Goal: Information Seeking & Learning: Learn about a topic

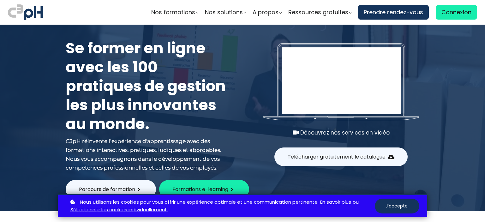
click at [398, 206] on button "J'accepte." at bounding box center [397, 206] width 45 height 15
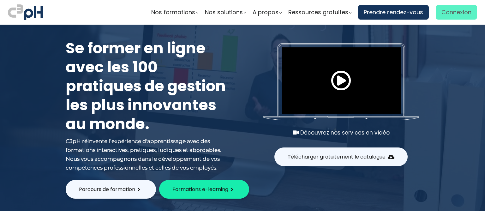
click at [444, 12] on span "Connexion" at bounding box center [457, 12] width 30 height 9
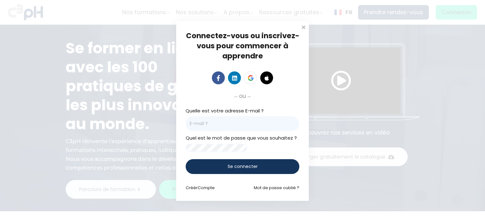
click at [226, 120] on input "email" at bounding box center [243, 123] width 114 height 15
click at [234, 118] on input "mathias.caron@" at bounding box center [243, 123] width 114 height 15
type input "mathias.caron@et.eurofinsca.com"
click at [303, 24] on span at bounding box center [304, 26] width 6 height 6
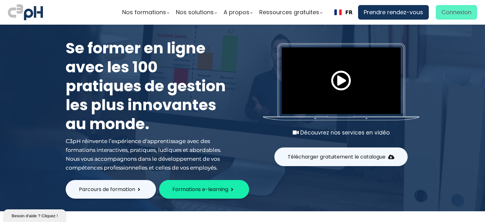
click at [453, 9] on span "Connexion" at bounding box center [457, 12] width 30 height 9
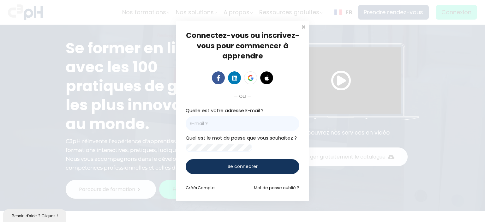
click at [220, 125] on input "email" at bounding box center [243, 123] width 114 height 15
type input "mathias.caron@et.eurofinsca.com"
click at [206, 188] on span "Compte" at bounding box center [206, 188] width 17 height 6
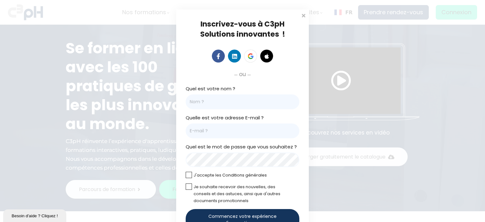
click at [199, 103] on input "Quel est votre nom ?" at bounding box center [243, 101] width 114 height 15
click at [222, 105] on input "Mathias" at bounding box center [243, 101] width 114 height 15
type input "[PERSON_NAME]"
type input "mathias.caron@et.eurofinsca.com"
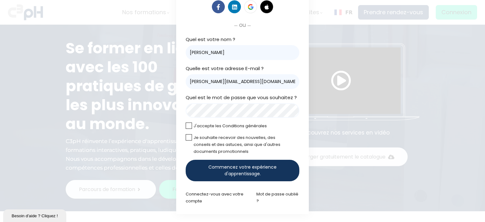
scroll to position [50, 0]
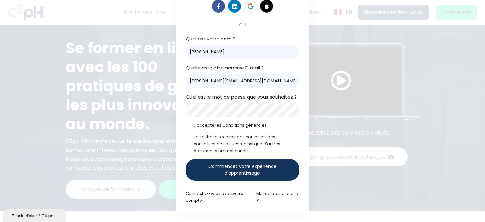
click at [244, 168] on span "Commencez votre expérience d'apprentissage." at bounding box center [243, 169] width 92 height 13
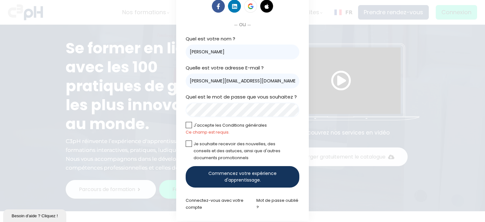
click at [186, 123] on label at bounding box center [189, 125] width 6 height 6
click at [0, 0] on input "checkbox" at bounding box center [0, 0] width 0 height 0
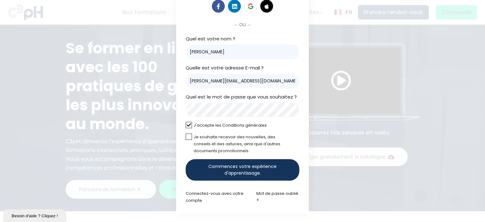
click at [240, 165] on span "Commencez votre expérience d'apprentissage." at bounding box center [243, 169] width 92 height 13
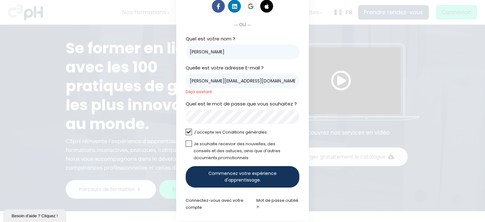
click at [219, 92] on p "Déjà existant." at bounding box center [243, 91] width 114 height 7
click at [459, 115] on div "Inscrivez-vous à C3pH Solutions innovantes ! ou Cliquez pour télécharger votre …" at bounding box center [242, 90] width 485 height 280
click at [272, 201] on link "Mot de passe oublié ?" at bounding box center [278, 204] width 42 height 13
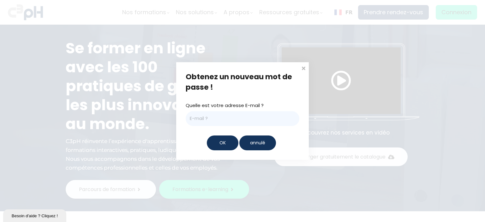
drag, startPoint x: 402, startPoint y: 154, endPoint x: 354, endPoint y: 168, distance: 49.4
click at [401, 154] on div "Obtenez un nouveau mot de passe ! Quelle est votre adresse E-mail ? OK annulé" at bounding box center [242, 111] width 485 height 222
click at [259, 143] on span "annulé" at bounding box center [257, 143] width 15 height 7
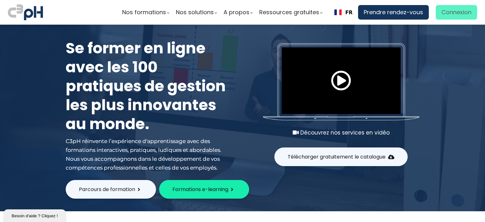
click at [453, 14] on span "Connexion" at bounding box center [457, 12] width 30 height 9
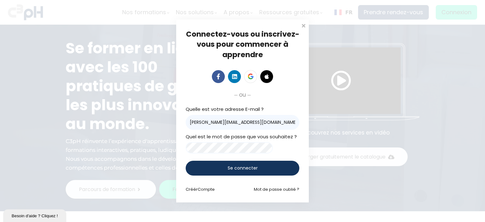
click at [239, 121] on input "mathias.caron@et.eurofinsca.com" at bounding box center [243, 122] width 114 height 15
click at [235, 169] on span "Se connecter" at bounding box center [243, 168] width 30 height 7
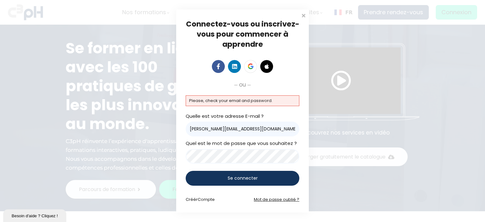
click at [270, 199] on link "Mot de passe oublié ?" at bounding box center [277, 200] width 46 height 6
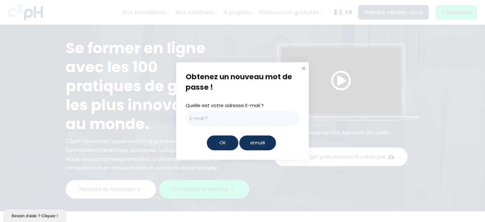
click at [219, 140] on div "OK" at bounding box center [223, 143] width 32 height 15
click at [219, 140] on div "Obtenez un nouveau mot de passe ! Quelle est votre adresse E-mail ? OK annulé" at bounding box center [242, 110] width 133 height 97
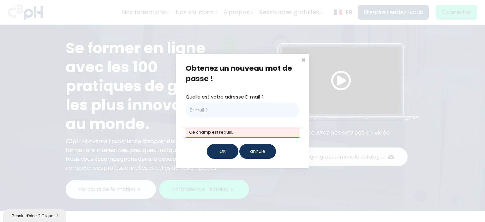
click at [211, 114] on input "email" at bounding box center [243, 110] width 114 height 15
type input "mathias.caron@et.eurofinsca.com"
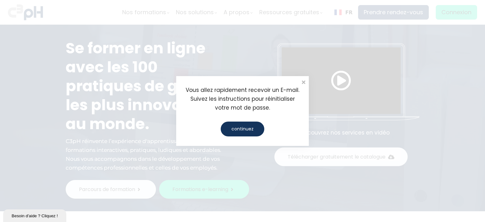
click at [242, 130] on div "continuez" at bounding box center [243, 129] width 44 height 15
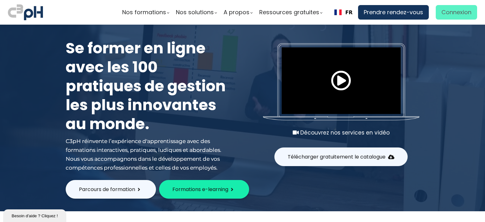
click at [451, 11] on span "Connexion" at bounding box center [457, 12] width 30 height 9
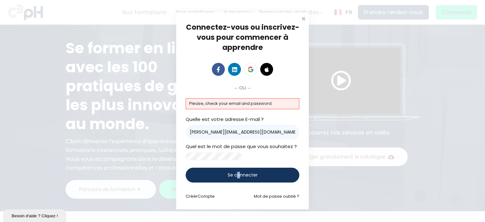
click at [239, 175] on span "Se connecter" at bounding box center [243, 175] width 30 height 7
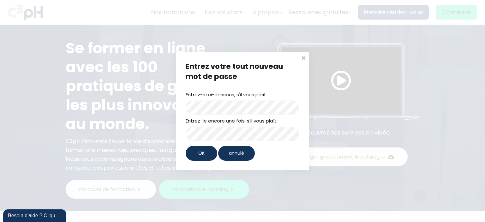
click at [212, 151] on div "OK" at bounding box center [202, 153] width 32 height 15
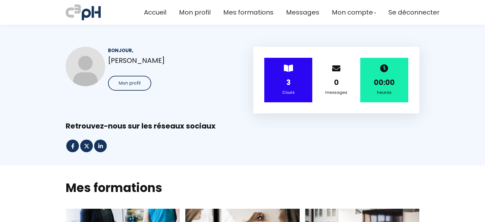
click at [296, 84] on div "3" at bounding box center [288, 82] width 32 height 11
click at [286, 77] on div "> 3 Cours" at bounding box center [289, 80] width 48 height 45
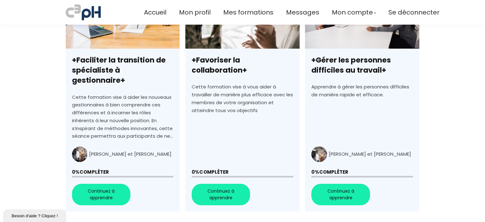
scroll to position [284, 0]
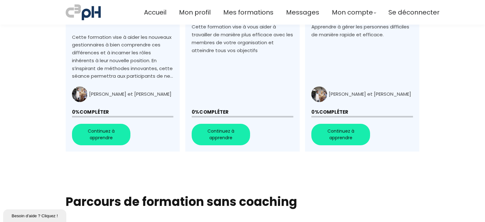
click at [94, 122] on link "+Faciliter la transition de spécialiste à gestionnaire+" at bounding box center [123, 37] width 114 height 227
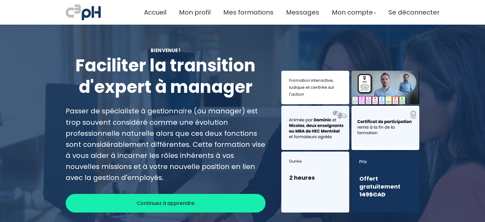
click at [193, 202] on span "Continuez à apprendre" at bounding box center [166, 203] width 58 height 8
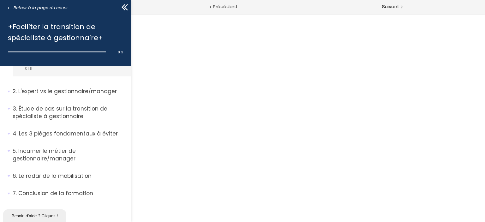
click at [72, 32] on h1 "+Faciliter la transition de spécialiste à gestionnaire+" at bounding box center [64, 32] width 112 height 22
click at [47, 90] on p "L'expert vs le gestionnaire/manager" at bounding box center [70, 92] width 114 height 8
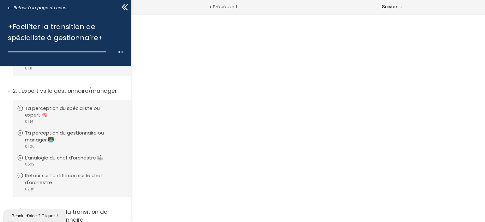
click at [62, 17] on div "+Faciliter la transition de spécialiste à gestionnaire+" at bounding box center [65, 28] width 115 height 29
click at [393, 9] on span "Suivant" at bounding box center [390, 7] width 17 height 8
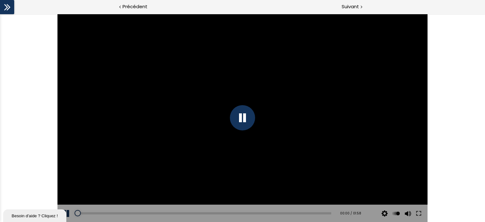
click at [241, 120] on div at bounding box center [242, 117] width 25 height 25
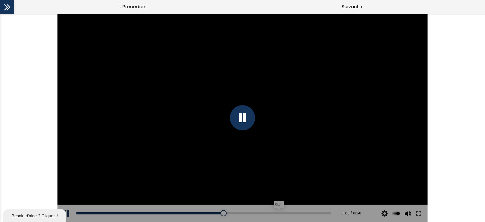
click at [275, 212] on div "01:34" at bounding box center [203, 213] width 255 height 2
click at [305, 215] on div "01:47" at bounding box center [203, 213] width 255 height 2
click at [313, 216] on div "Add chapter 01:48" at bounding box center [203, 214] width 255 height 18
click at [355, 6] on span "Suivant" at bounding box center [350, 7] width 17 height 8
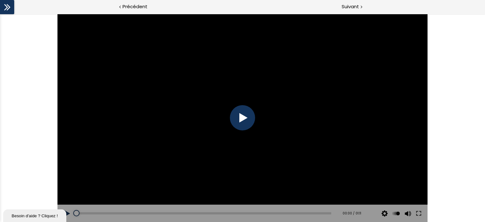
click at [248, 114] on div at bounding box center [242, 117] width 25 height 25
click at [244, 120] on div at bounding box center [242, 117] width 25 height 25
click at [241, 116] on div at bounding box center [242, 117] width 25 height 25
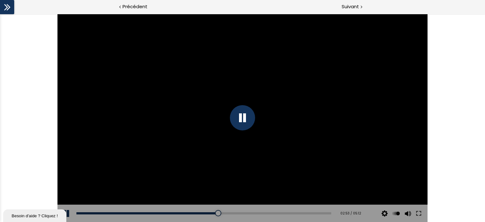
click at [449, 120] on div "Click for sound @keyframes VOLUME_SMALL_WAVE_FLASH { 0% { opacity: 0; } 33% { o…" at bounding box center [242, 118] width 485 height 208
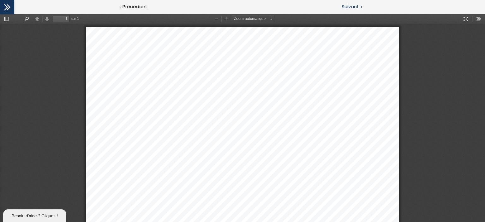
drag, startPoint x: 352, startPoint y: 6, endPoint x: 384, endPoint y: 3, distance: 32.3
click at [352, 6] on span "Suivant" at bounding box center [350, 7] width 17 height 8
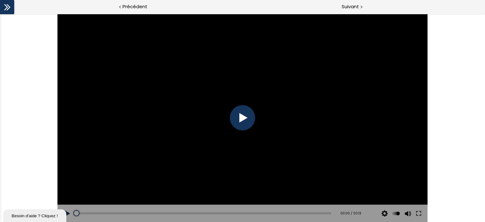
click at [247, 115] on div at bounding box center [242, 117] width 25 height 25
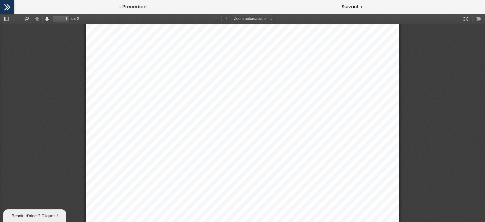
scroll to position [256, 0]
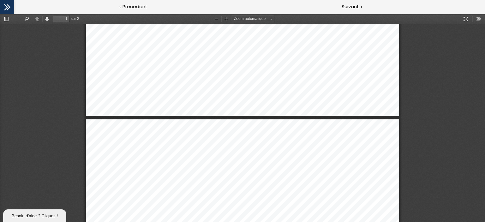
type input "2"
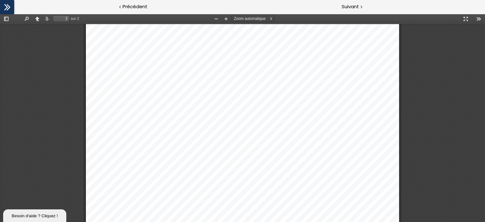
scroll to position [604, 0]
click at [354, 7] on span "Suivant" at bounding box center [350, 7] width 17 height 8
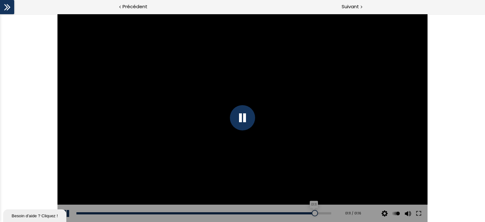
click at [311, 213] on div "01:11" at bounding box center [203, 213] width 255 height 2
click at [319, 213] on div "01:13" at bounding box center [203, 213] width 255 height 2
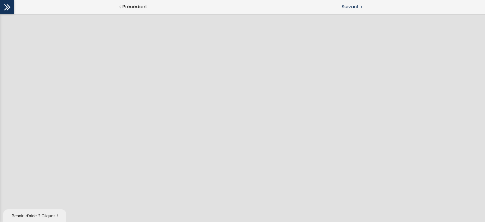
click at [349, 9] on span "Suivant" at bounding box center [350, 7] width 17 height 8
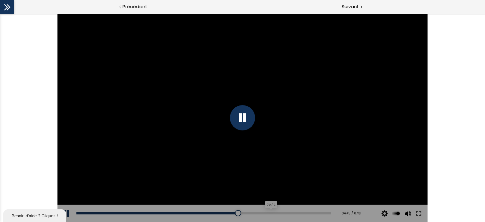
click at [267, 212] on div "05:42" at bounding box center [203, 213] width 255 height 2
click at [297, 213] on div "Add chapter 06:38" at bounding box center [203, 214] width 255 height 18
click at [296, 213] on div "06:36" at bounding box center [203, 213] width 255 height 2
click at [315, 215] on div "Add chapter 07:04" at bounding box center [203, 214] width 255 height 18
click at [317, 213] on div "07:12" at bounding box center [203, 213] width 255 height 2
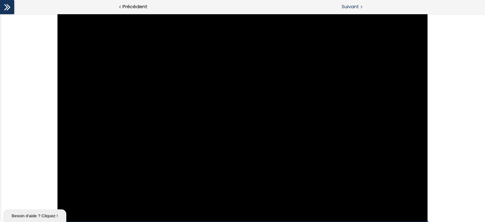
click at [353, 5] on span "Suivant" at bounding box center [350, 7] width 17 height 8
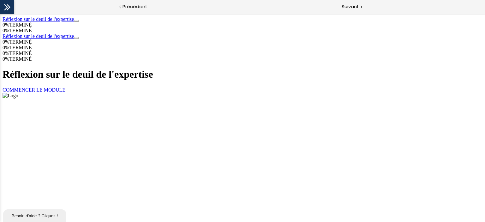
click at [65, 93] on link "COMMENCER LE MODULE" at bounding box center [34, 89] width 63 height 5
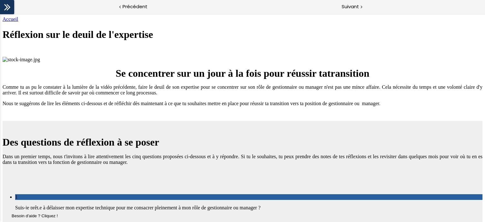
scroll to position [632, 0]
click at [353, 6] on span "Suivant" at bounding box center [350, 7] width 17 height 8
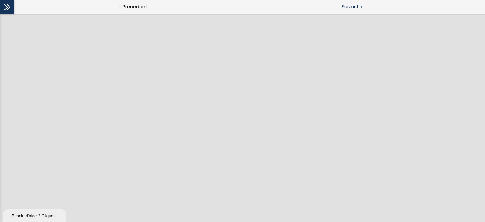
click at [350, 5] on span "Suivant" at bounding box center [350, 7] width 17 height 8
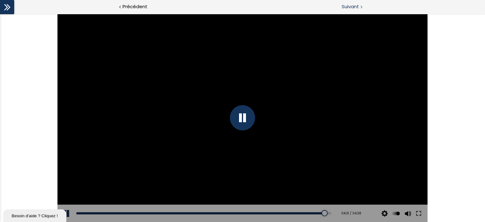
click at [352, 7] on span "Suivant" at bounding box center [350, 7] width 17 height 8
click at [247, 113] on div at bounding box center [242, 117] width 25 height 25
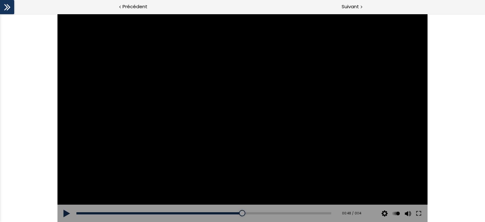
click at [18, 126] on div "The video is loading... Click for sound @keyframes VOLUME_SMALL_WAVE_FLASH { 0%…" at bounding box center [242, 118] width 485 height 208
click at [270, 116] on div at bounding box center [243, 118] width 370 height 208
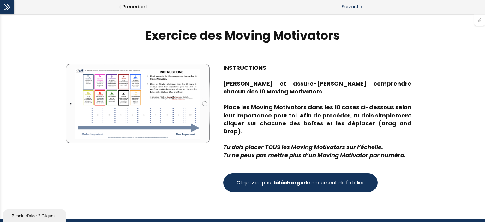
click at [356, 4] on span "Suivant" at bounding box center [350, 7] width 17 height 8
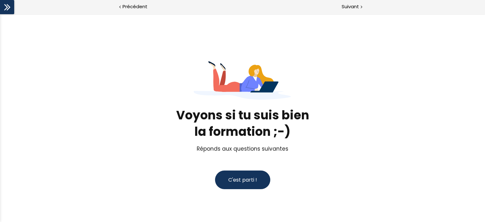
click at [256, 177] on button "C'est parti !" at bounding box center [242, 180] width 55 height 19
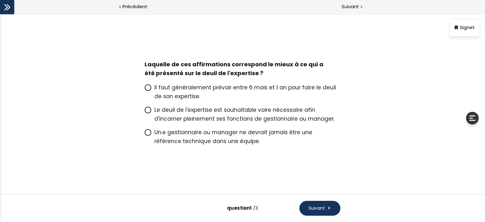
drag, startPoint x: 288, startPoint y: 112, endPoint x: 293, endPoint y: 116, distance: 6.3
click at [288, 113] on span "Le deuil de l'expertise est souhaitable voire nécessaire afin d'incarner pleine…" at bounding box center [245, 114] width 180 height 16
click at [145, 112] on input "Le deuil de l'expertise est souhaitable voire nécessaire afin d'incarner pleine…" at bounding box center [145, 112] width 0 height 0
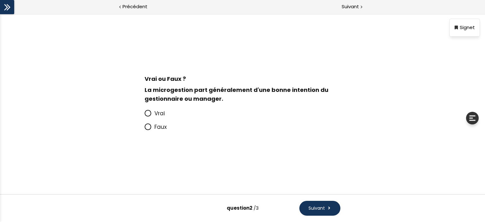
click at [149, 113] on icon at bounding box center [147, 113] width 5 height 5
click at [145, 115] on input "Vrai" at bounding box center [145, 115] width 0 height 0
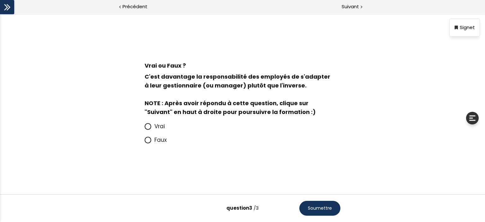
click at [150, 141] on icon at bounding box center [147, 139] width 5 height 5
click at [145, 142] on input "Faux" at bounding box center [145, 142] width 0 height 0
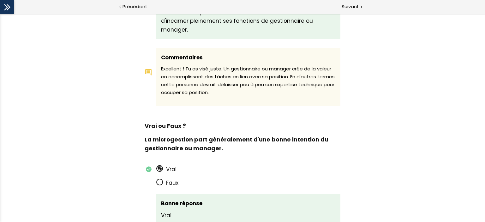
scroll to position [256, 0]
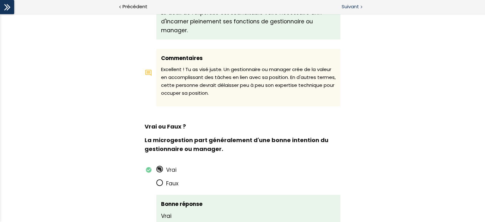
click at [350, 9] on span "Suivant" at bounding box center [350, 7] width 17 height 8
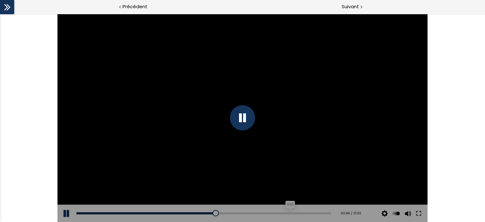
click at [287, 212] on div "01:16" at bounding box center [203, 213] width 255 height 2
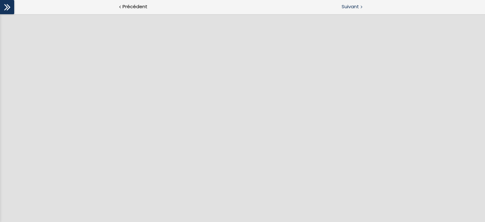
click at [351, 3] on span "Suivant" at bounding box center [350, 7] width 17 height 8
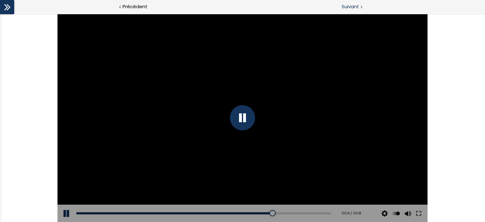
click at [351, 5] on span "Suivant" at bounding box center [350, 7] width 17 height 8
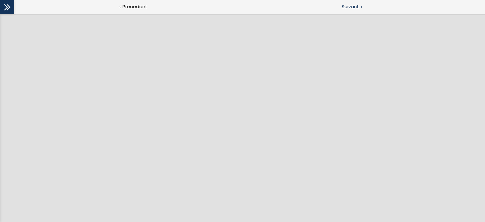
click at [349, 7] on span "Suivant" at bounding box center [350, 7] width 17 height 8
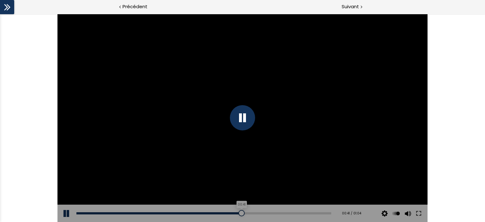
click at [239, 212] on div "00:41" at bounding box center [203, 213] width 255 height 2
click at [254, 213] on div "00:45" at bounding box center [203, 213] width 255 height 2
click at [271, 214] on div "00:49" at bounding box center [203, 213] width 255 height 2
click at [284, 214] on div "00:53" at bounding box center [203, 213] width 255 height 2
drag, startPoint x: 303, startPoint y: 214, endPoint x: 322, endPoint y: 215, distance: 19.6
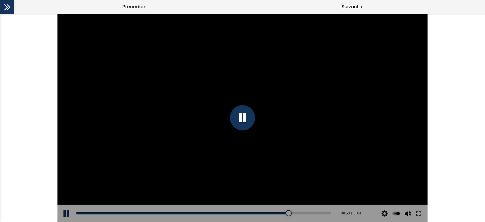
click at [304, 215] on div "00:57" at bounding box center [203, 213] width 255 height 2
click at [322, 215] on div "Add chapter 00:58" at bounding box center [203, 214] width 255 height 18
click at [346, 9] on span "Suivant" at bounding box center [350, 7] width 17 height 8
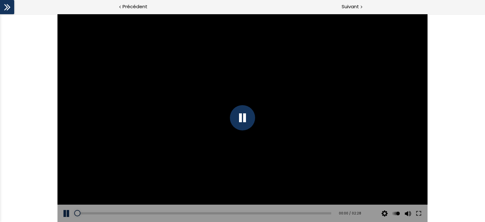
scroll to position [79, 0]
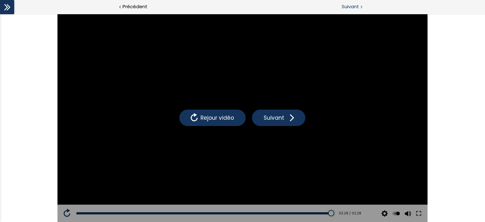
click at [346, 5] on span "Suivant" at bounding box center [350, 7] width 17 height 8
click at [355, 7] on span "Suivant" at bounding box center [350, 7] width 17 height 8
click at [355, 5] on span "Suivant" at bounding box center [350, 7] width 17 height 8
click at [358, 5] on span "Suivant" at bounding box center [350, 7] width 17 height 8
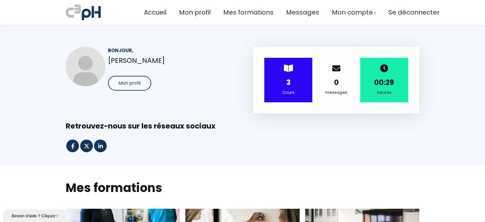
scroll to position [253, 0]
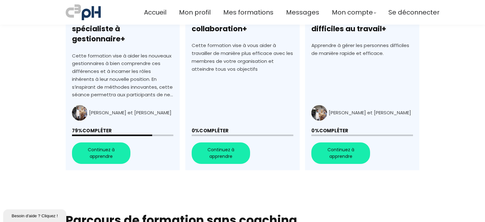
scroll to position [150, 0]
